Goal: Transaction & Acquisition: Obtain resource

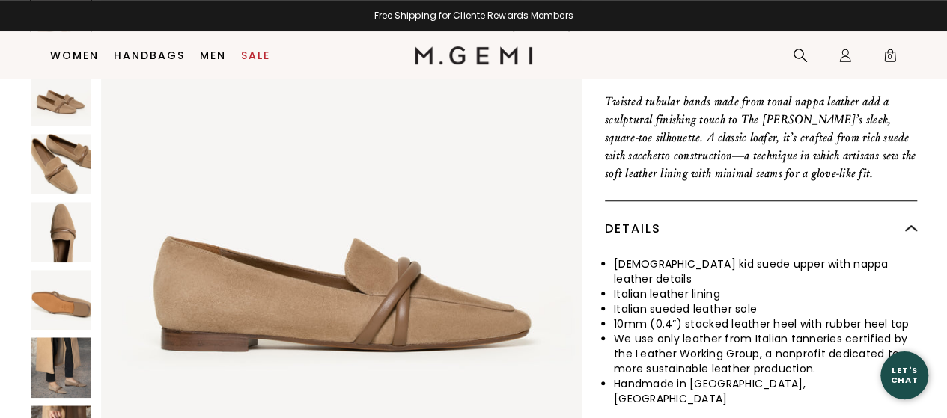
scroll to position [544, 0]
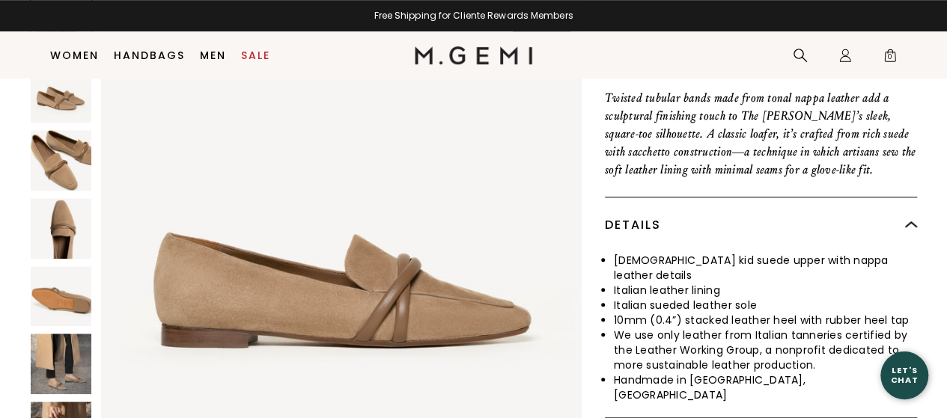
click at [62, 334] on img at bounding box center [61, 364] width 61 height 61
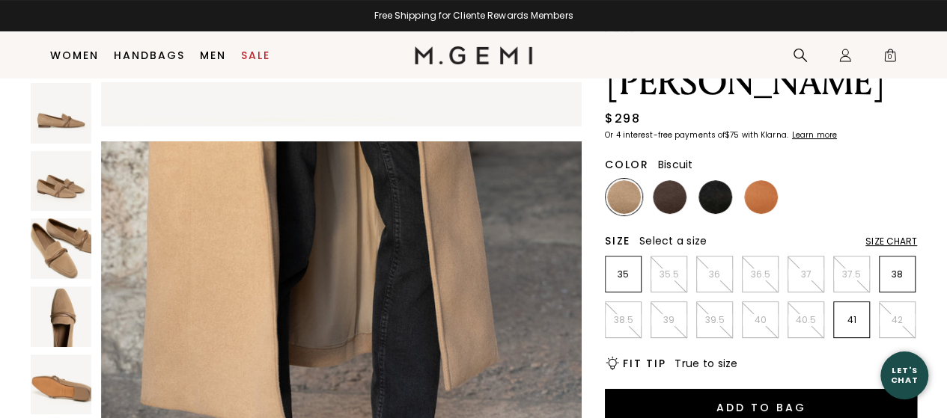
scroll to position [89, 0]
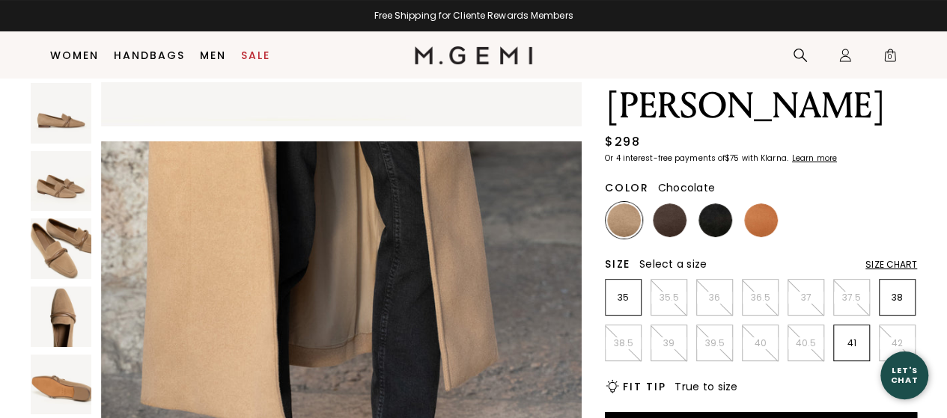
click at [669, 204] on img at bounding box center [669, 221] width 34 height 34
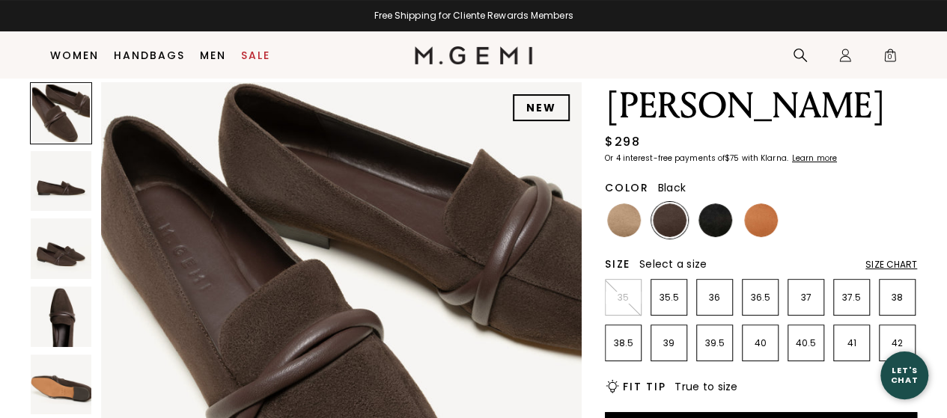
click at [703, 204] on img at bounding box center [715, 221] width 34 height 34
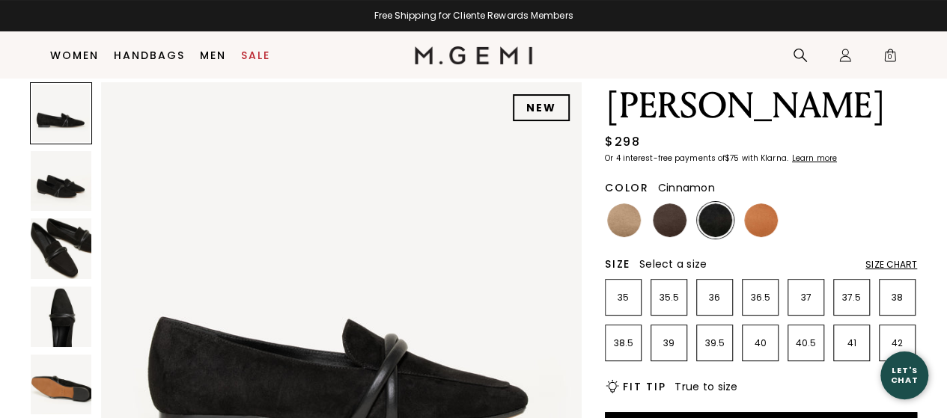
click at [756, 204] on img at bounding box center [761, 221] width 34 height 34
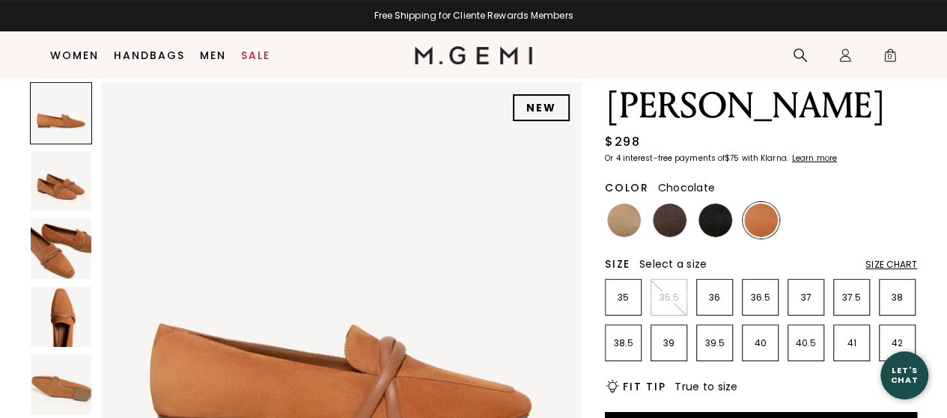
click at [636, 204] on img at bounding box center [624, 221] width 34 height 34
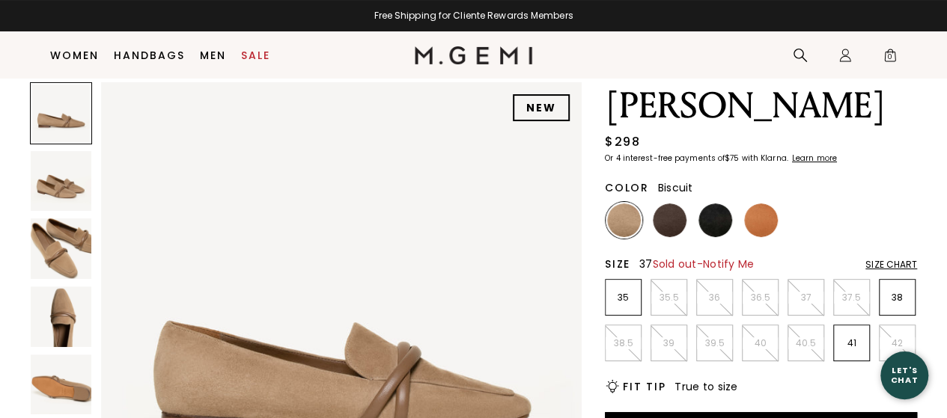
click at [814, 292] on p "37" at bounding box center [805, 298] width 35 height 12
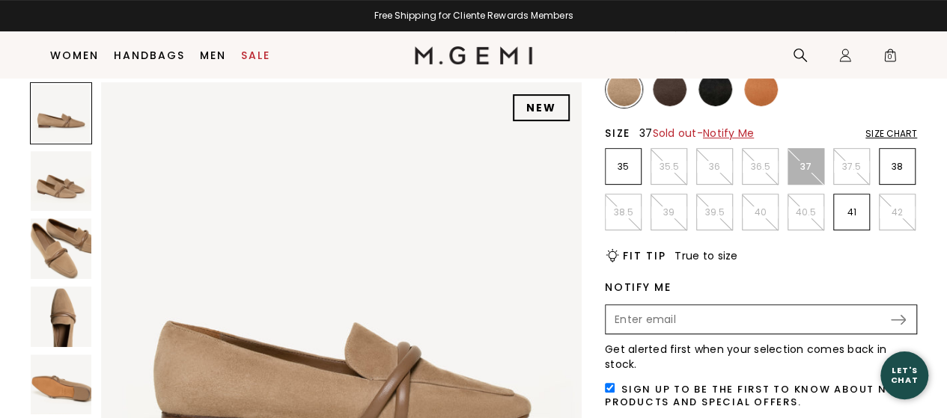
scroll to position [281, 0]
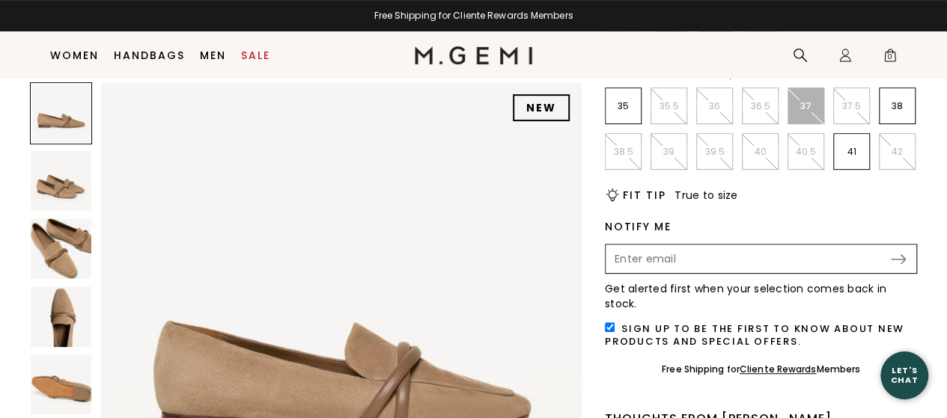
click at [671, 246] on input "Enter your email address to be notified when your selection is back in stock" at bounding box center [748, 258] width 282 height 25
type input "[EMAIL_ADDRESS][DOMAIN_NAME]"
click at [611, 323] on input "checkbox" at bounding box center [610, 328] width 10 height 10
click at [896, 244] on div "[EMAIL_ADDRESS][DOMAIN_NAME] Submit" at bounding box center [761, 259] width 312 height 30
click at [897, 254] on img at bounding box center [897, 259] width 15 height 10
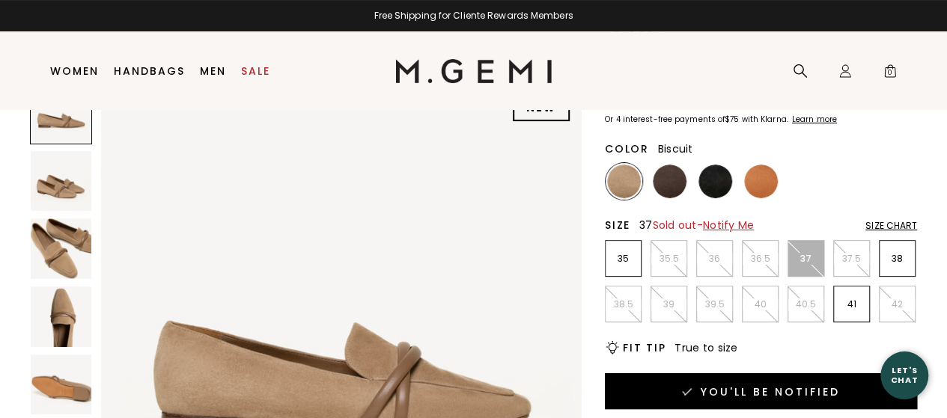
scroll to position [0, 0]
